Goal: Task Accomplishment & Management: Use online tool/utility

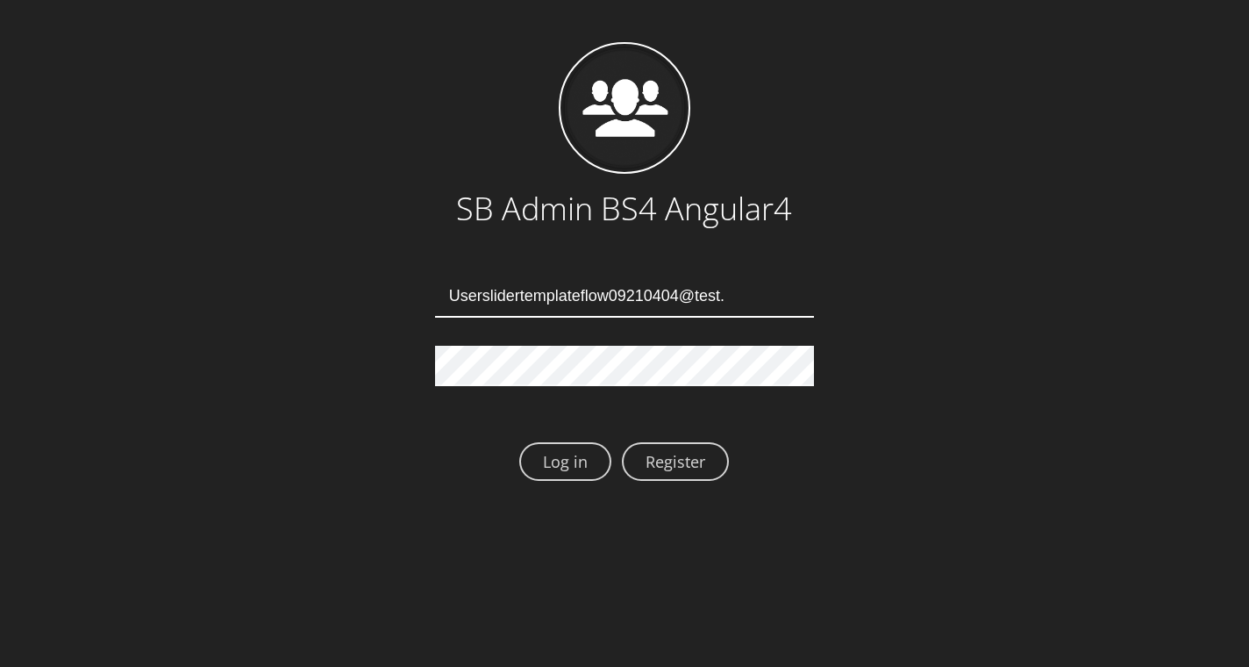
type input "Userslidertemplateflow09210404@test.qa"
type input "[EMAIL_ADDRESS][DOMAIN_NAME]"
